Goal: Transaction & Acquisition: Purchase product/service

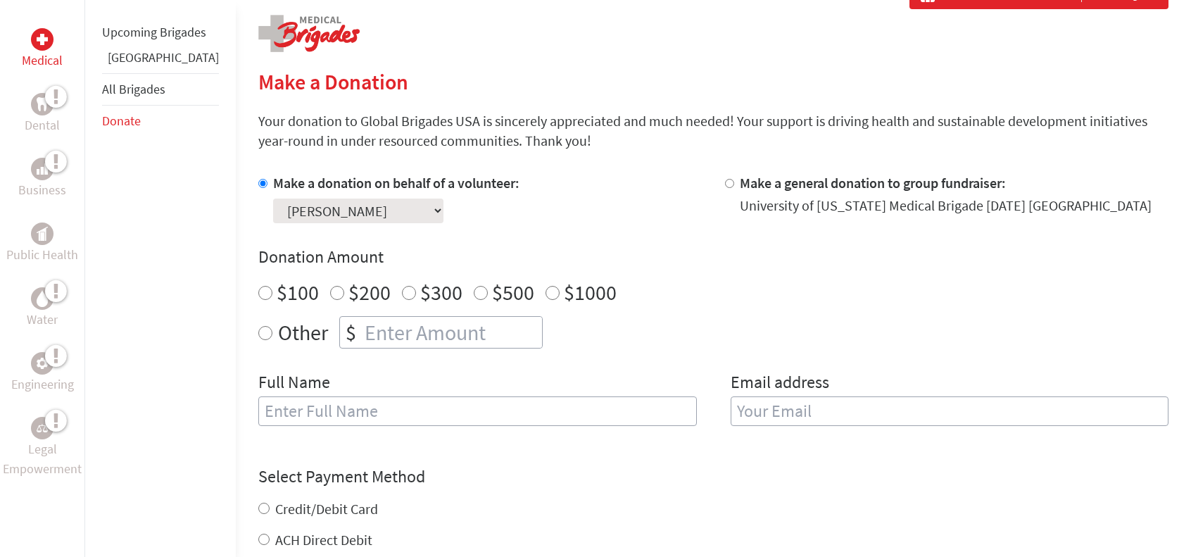
click at [258, 292] on input "$100" at bounding box center [265, 293] width 14 height 14
radio input "true"
click at [287, 408] on input "text" at bounding box center [477, 411] width 439 height 30
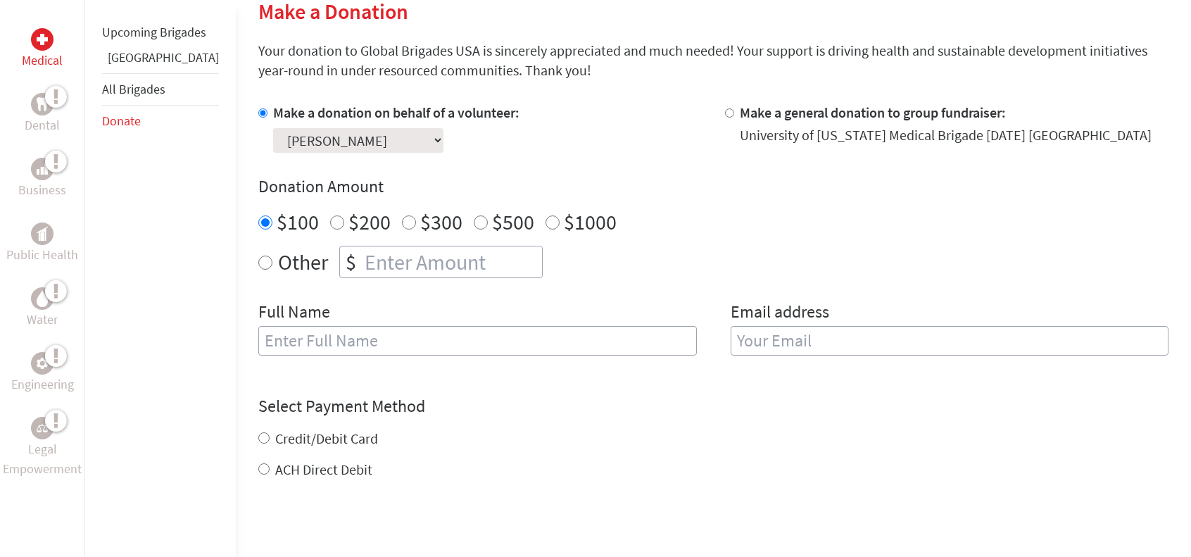
click at [287, 337] on input "text" at bounding box center [477, 341] width 439 height 30
type input "[PERSON_NAME]"
type input "[PERSON_NAME][EMAIL_ADDRESS][DOMAIN_NAME]"
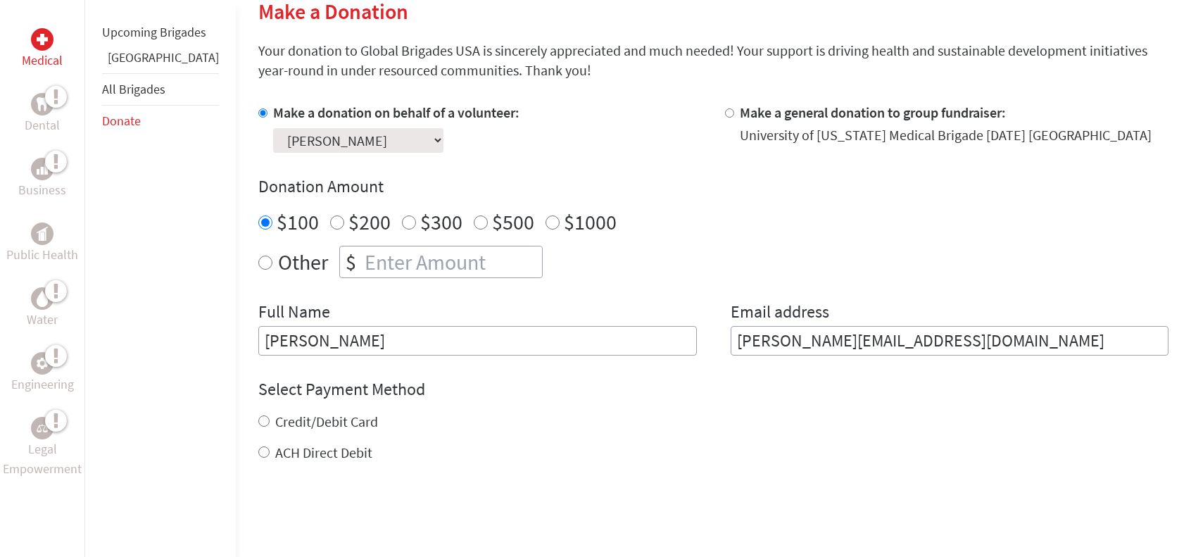
click at [684, 401] on div "Select Payment Method NOTE: American Express is not accepted. Please proceed no…" at bounding box center [713, 420] width 910 height 84
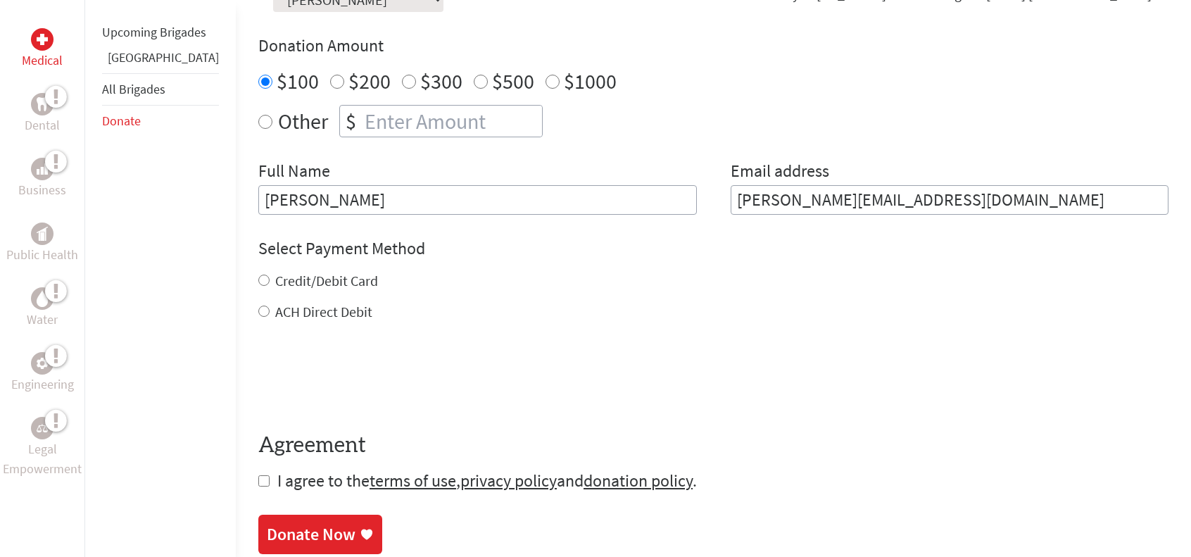
scroll to position [563, 0]
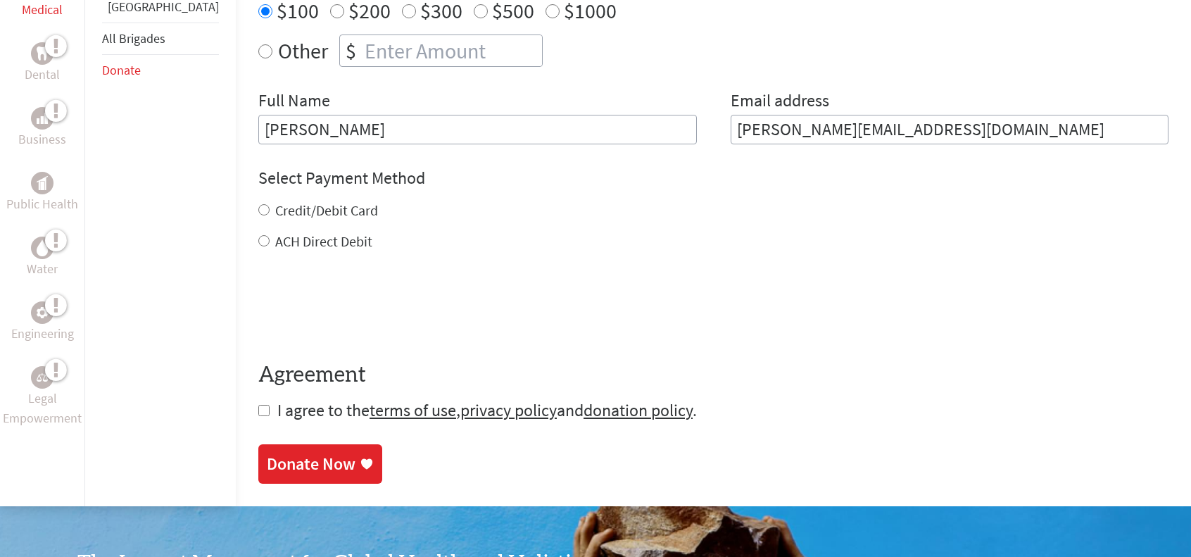
click at [218, 415] on div "Medical Dental Business Public Health Water Engineering Legal Empowerment Upcom…" at bounding box center [595, 102] width 1191 height 807
click at [258, 406] on input "checkbox" at bounding box center [263, 410] width 11 height 11
checkbox input "true"
click at [258, 216] on div "Credit/Debit Card" at bounding box center [713, 211] width 910 height 20
click at [258, 206] on input "Credit/Debit Card" at bounding box center [263, 209] width 11 height 11
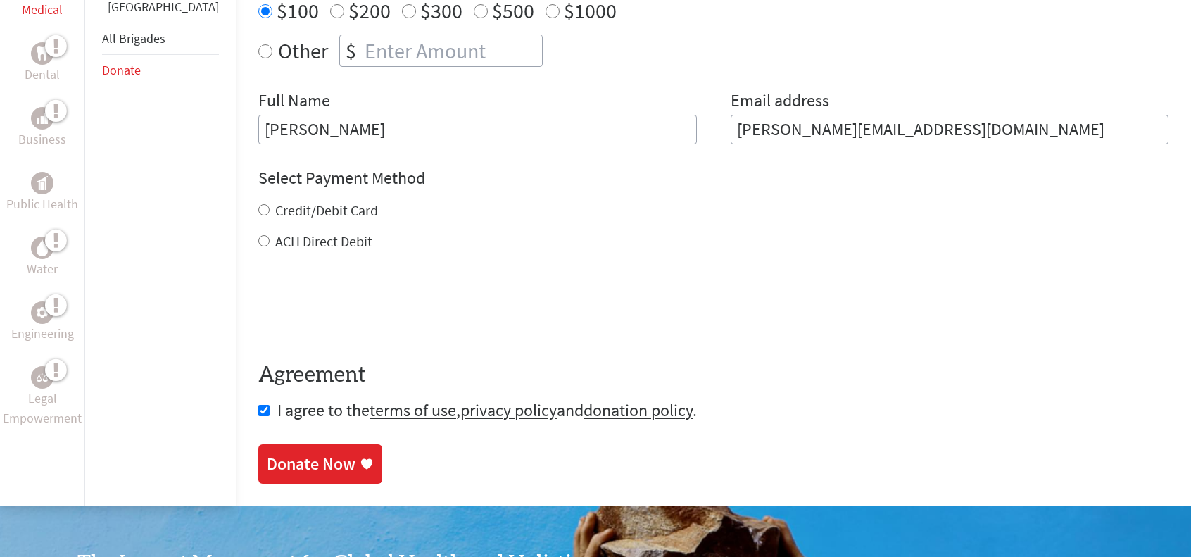
radio input "true"
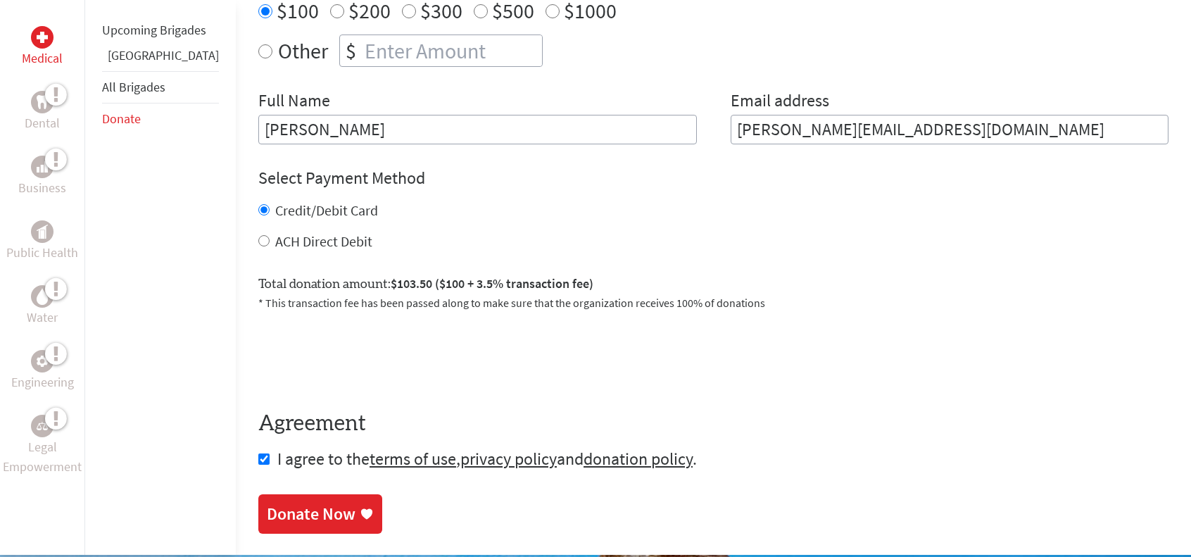
click at [279, 515] on div "Donate Now" at bounding box center [311, 514] width 89 height 23
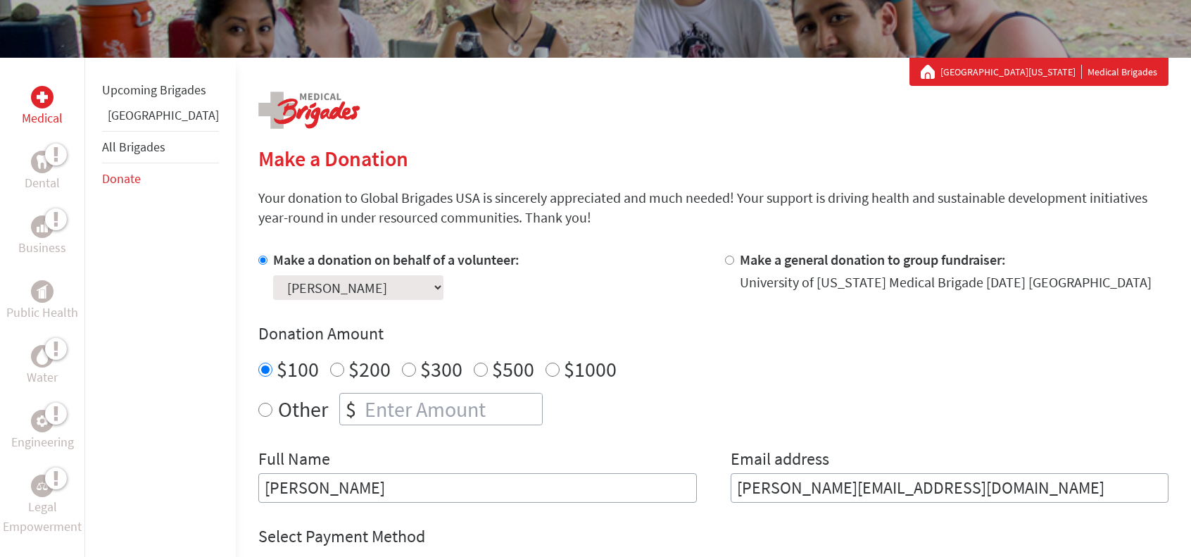
scroll to position [211, 0]
